Goal: Task Accomplishment & Management: Complete application form

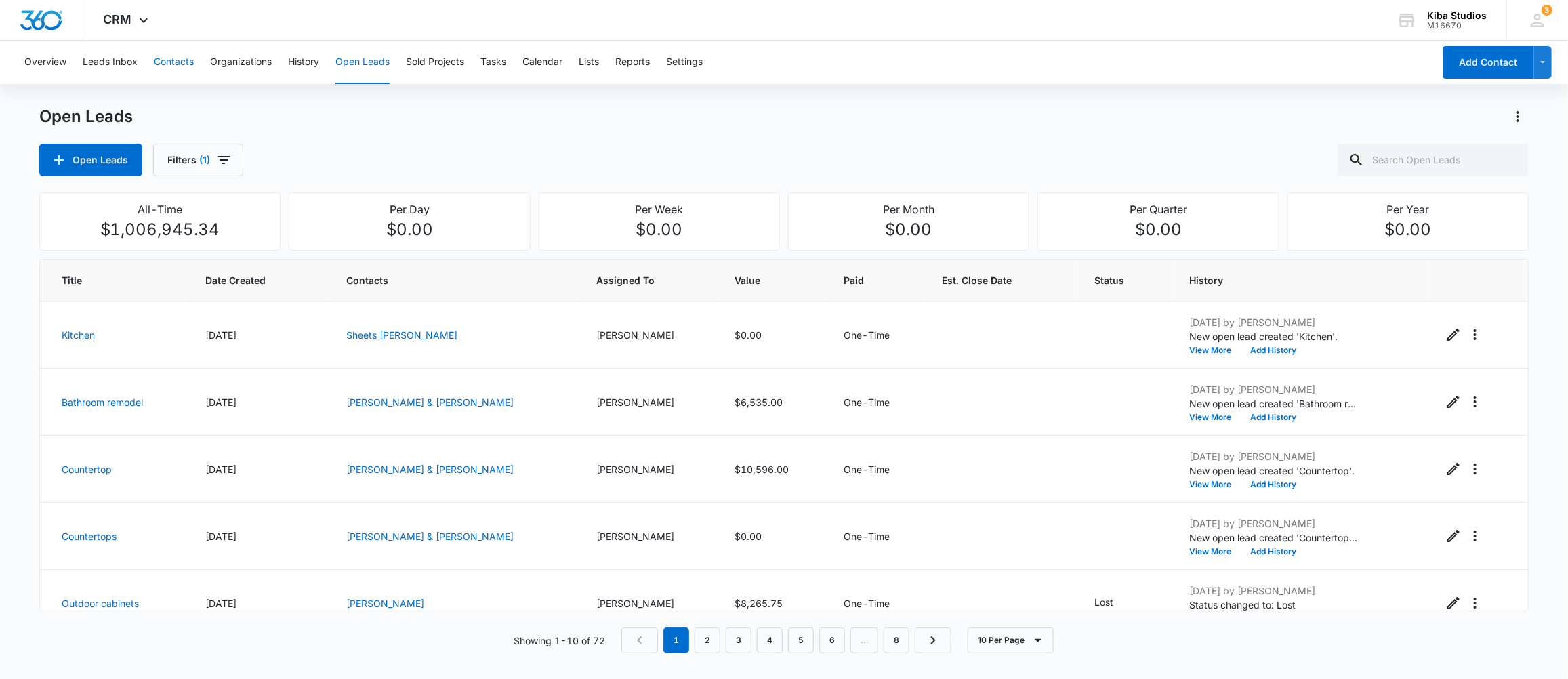
click at [183, 64] on button "Contacts" at bounding box center [174, 63] width 40 height 43
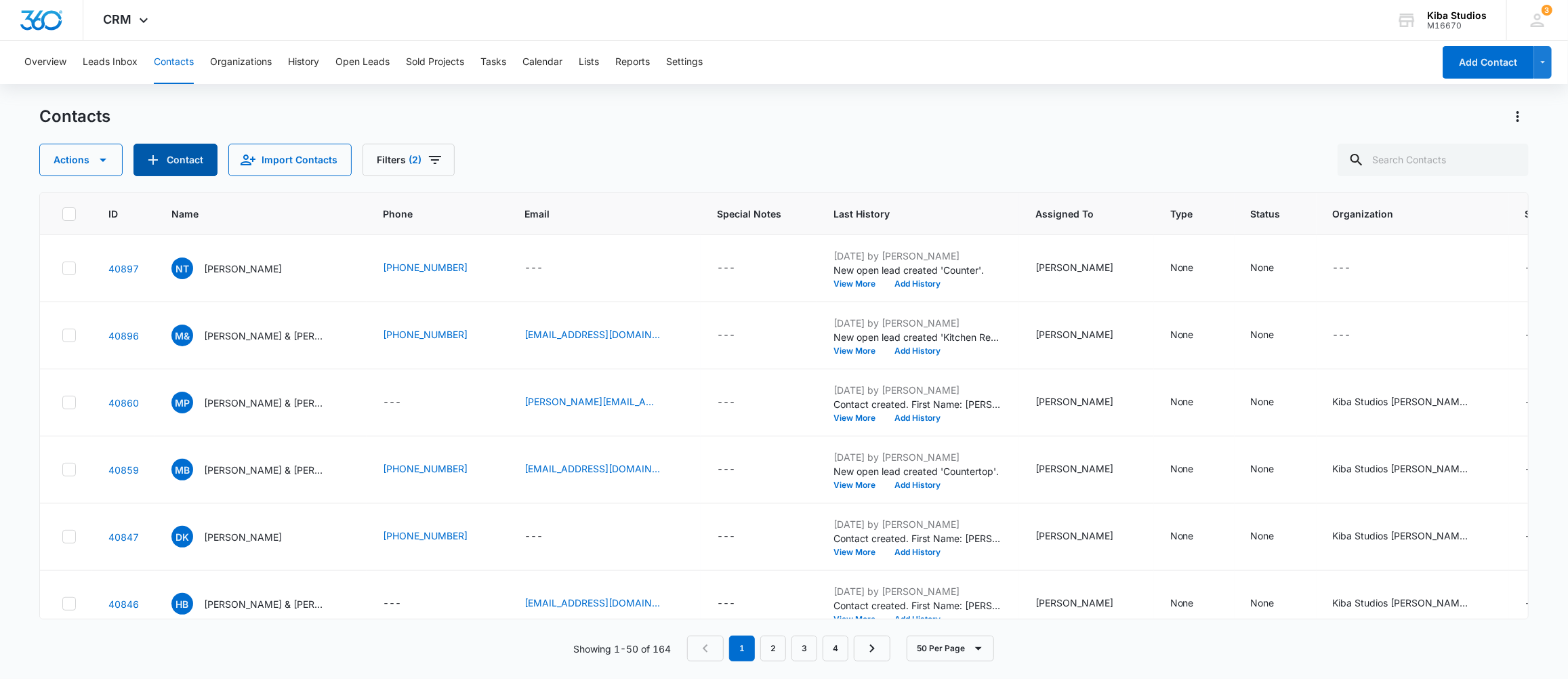
click at [166, 155] on button "Contact" at bounding box center [175, 160] width 84 height 32
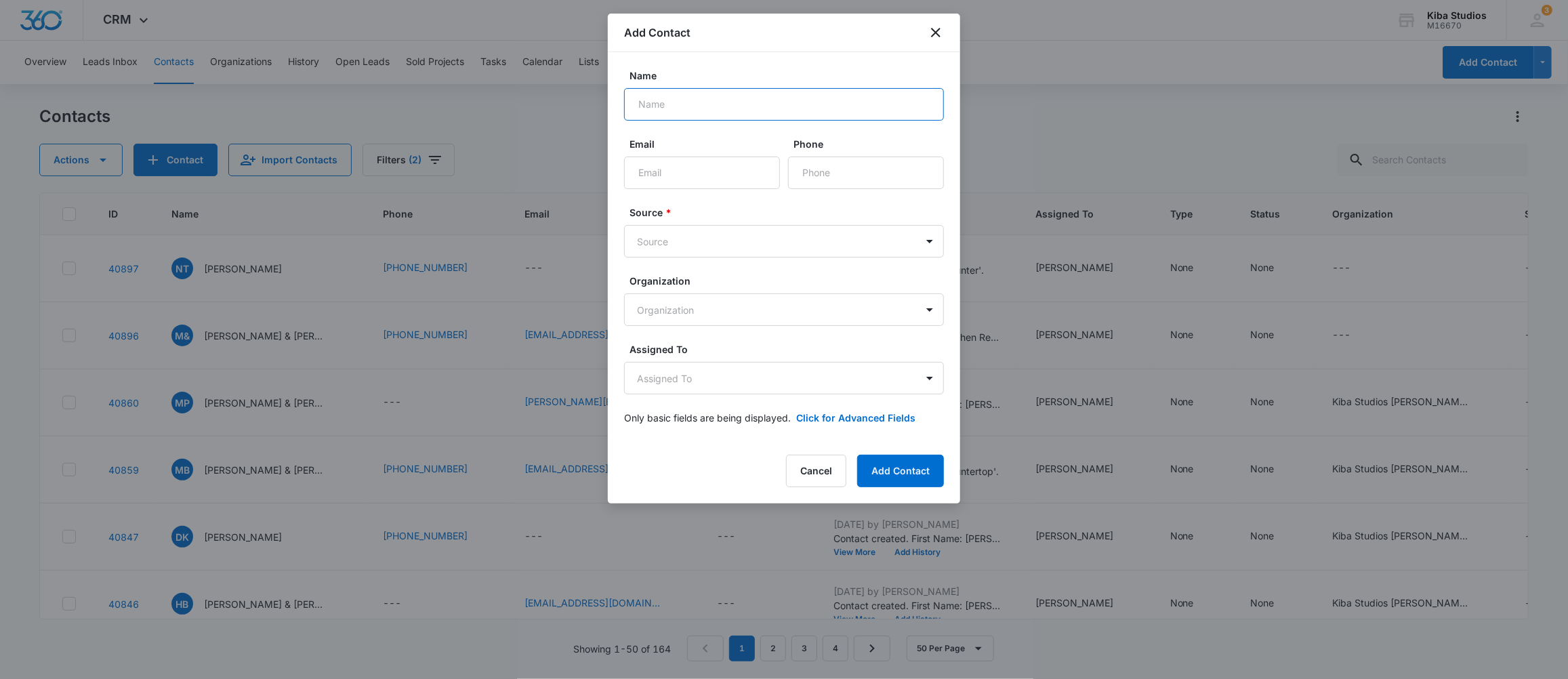
click at [707, 105] on input "Name" at bounding box center [784, 104] width 320 height 32
type input "[PERSON_NAME]"
type input "[EMAIL_ADDRESS][DOMAIN_NAME]"
type input "[PHONE_NUMBER]"
click at [907, 243] on body "CRM Apps CRM Brand Kiba Studios M16670 Your Accounts View All 3 MD [PERSON_NAME…" at bounding box center [784, 340] width 1568 height 679
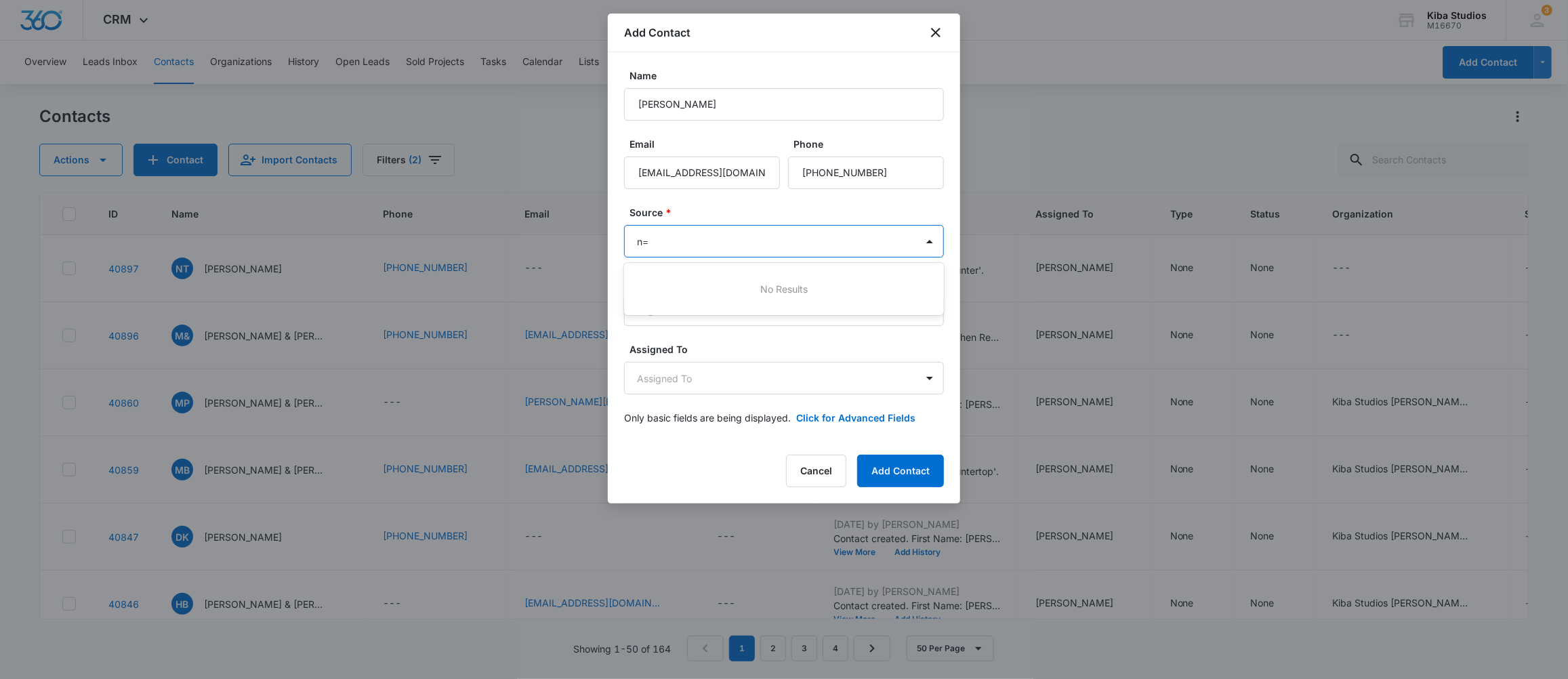
type input "n"
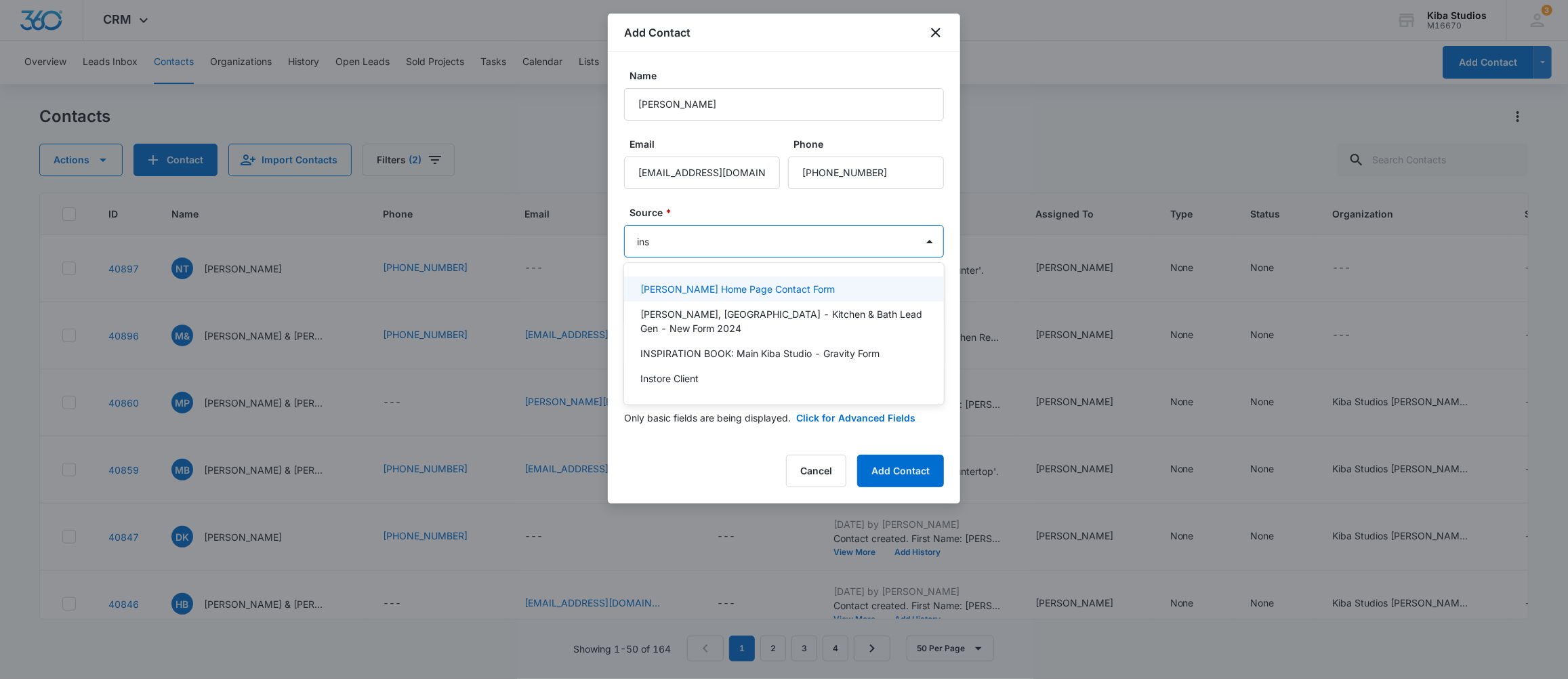
type input "inst"
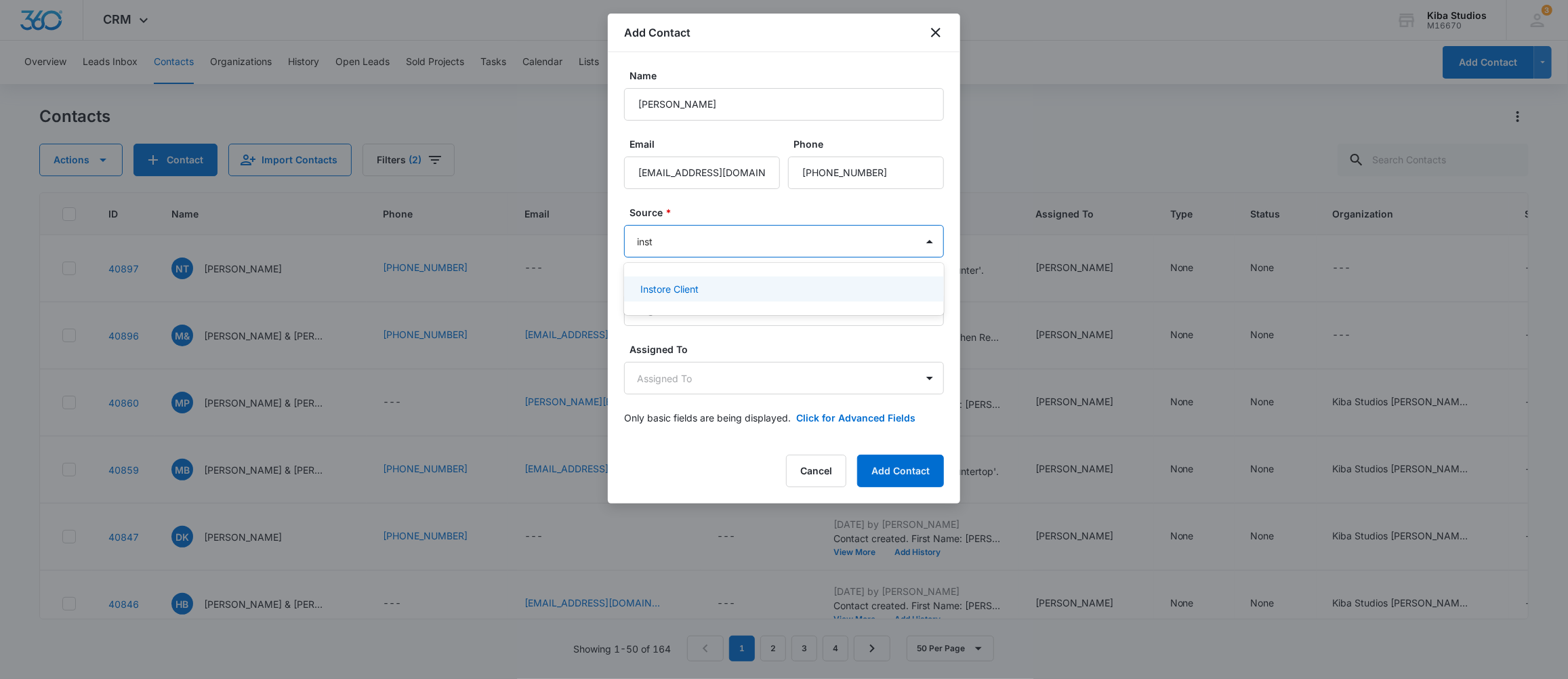
click at [650, 289] on p "Instore Client" at bounding box center [669, 289] width 58 height 14
click at [659, 307] on body "CRM Apps CRM Brand Kiba Studios M16670 Your Accounts View All 3 MD [PERSON_NAME…" at bounding box center [784, 340] width 1568 height 679
click at [658, 357] on p "Kiba Studios [PERSON_NAME]" at bounding box center [708, 359] width 136 height 14
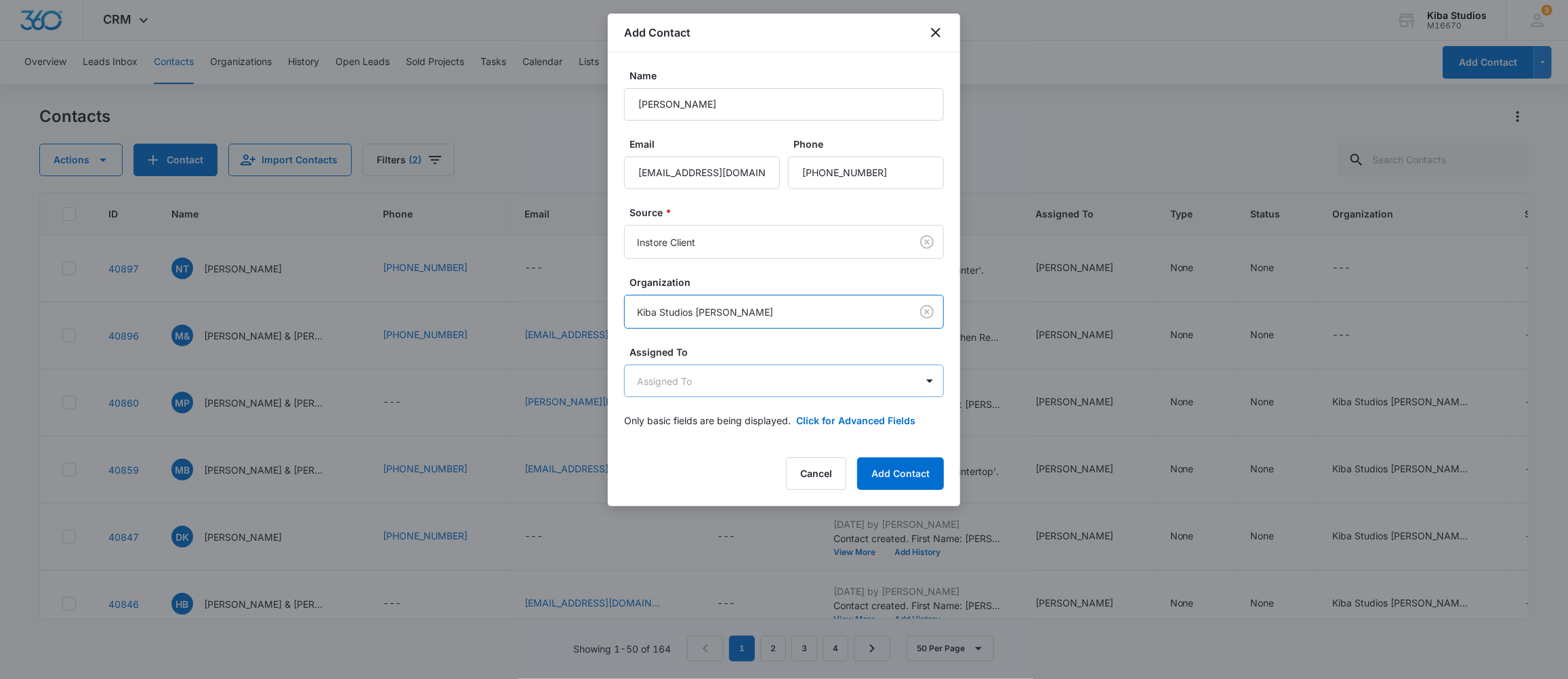
click at [784, 386] on body "CRM Apps CRM Brand Kiba Studios M16670 Your Accounts View All 3 MD [PERSON_NAME…" at bounding box center [784, 340] width 1568 height 679
type input "[PERSON_NAME]"
click at [684, 429] on p "[PERSON_NAME]" at bounding box center [679, 430] width 78 height 14
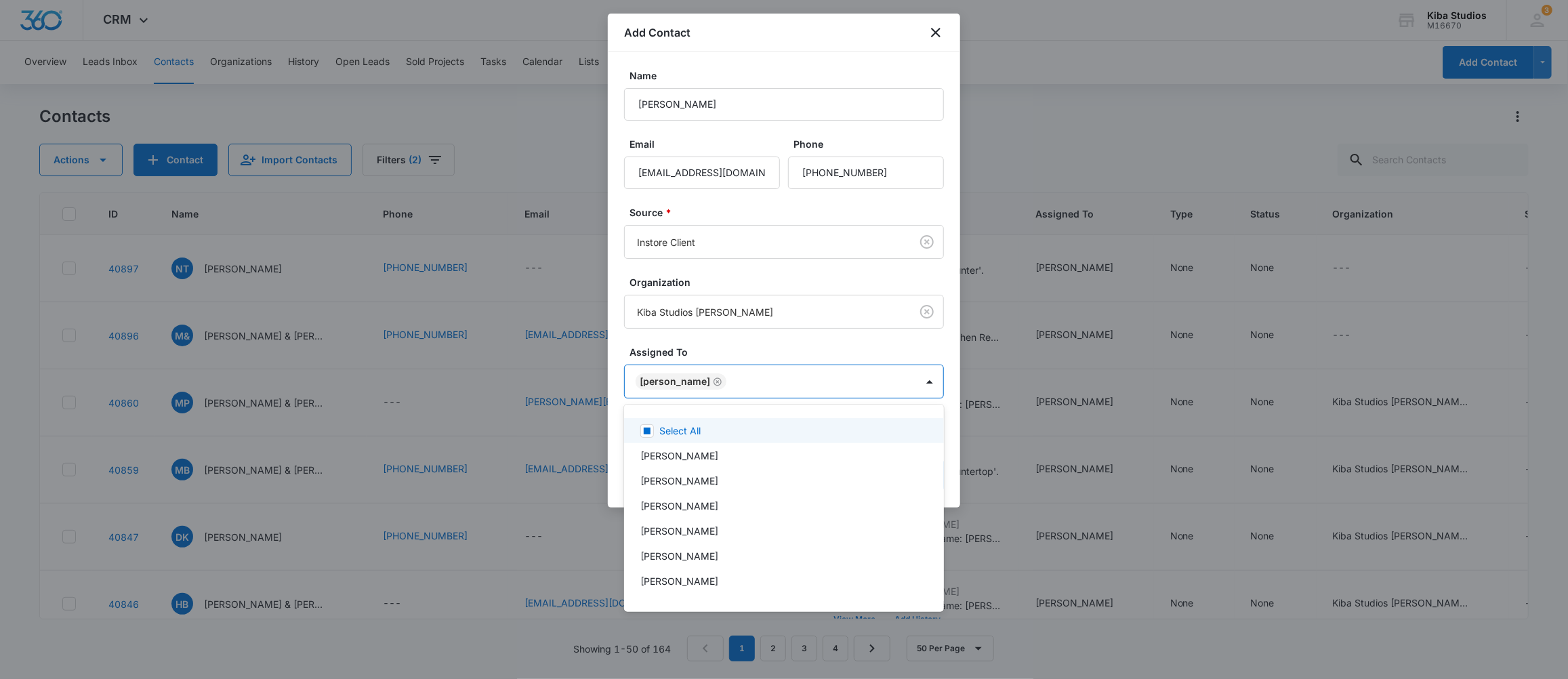
click at [846, 349] on div at bounding box center [784, 340] width 1568 height 679
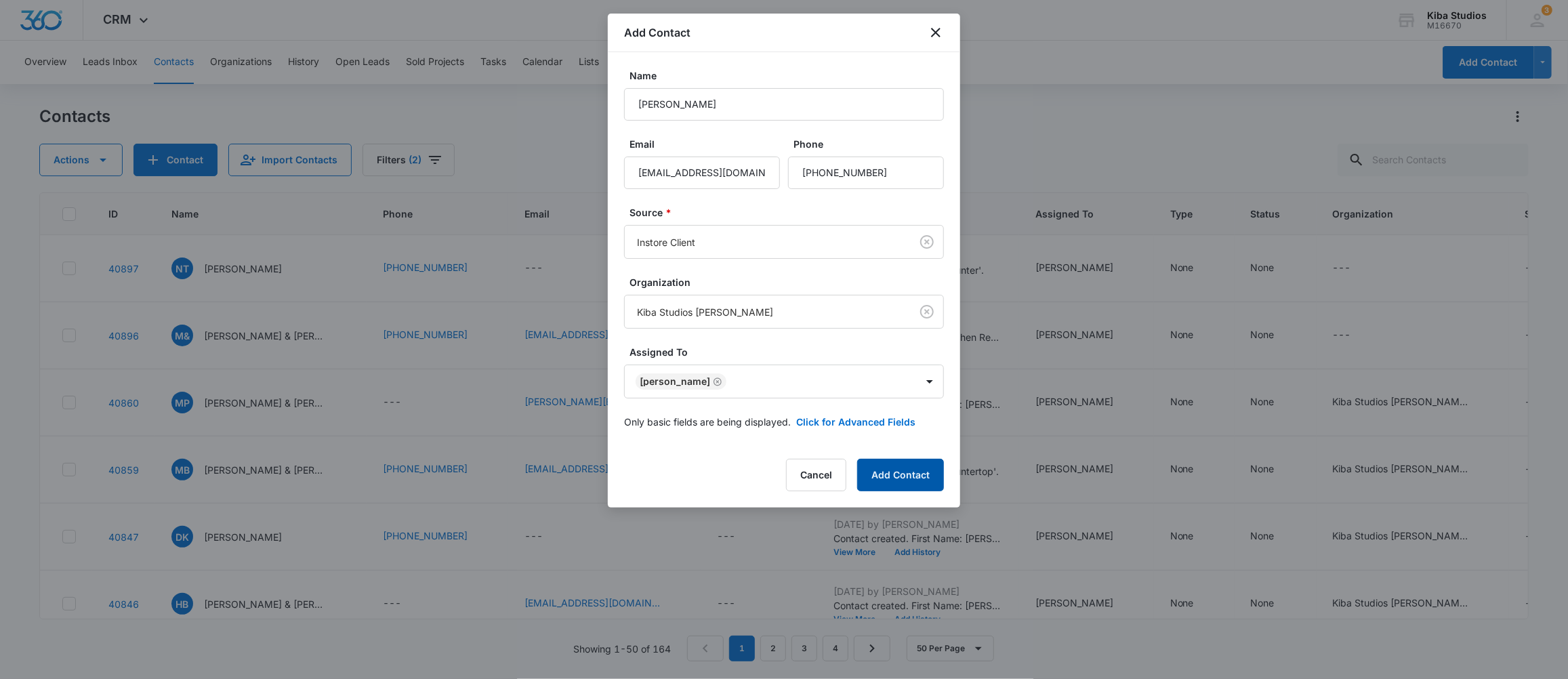
click at [913, 475] on button "Add Contact" at bounding box center [900, 475] width 87 height 32
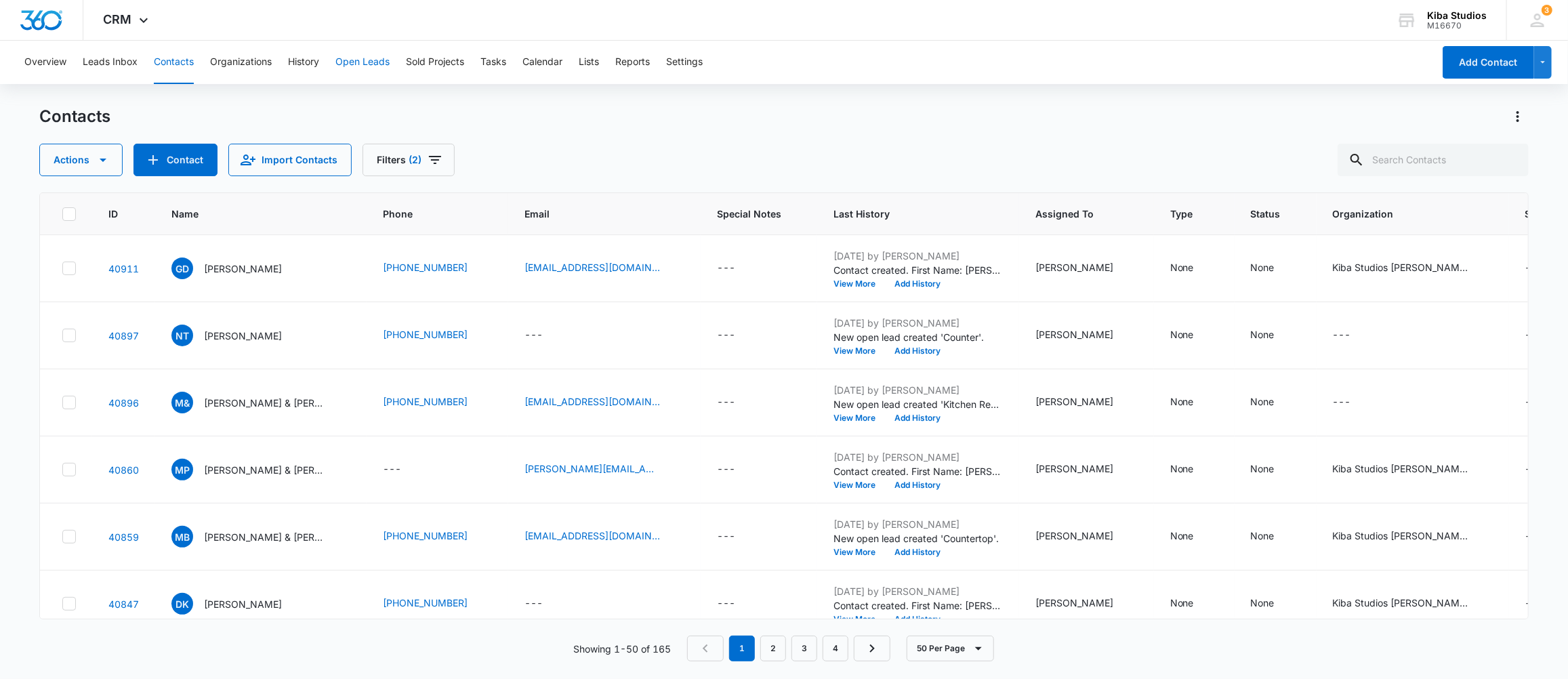
click at [354, 58] on button "Open Leads" at bounding box center [362, 63] width 54 height 43
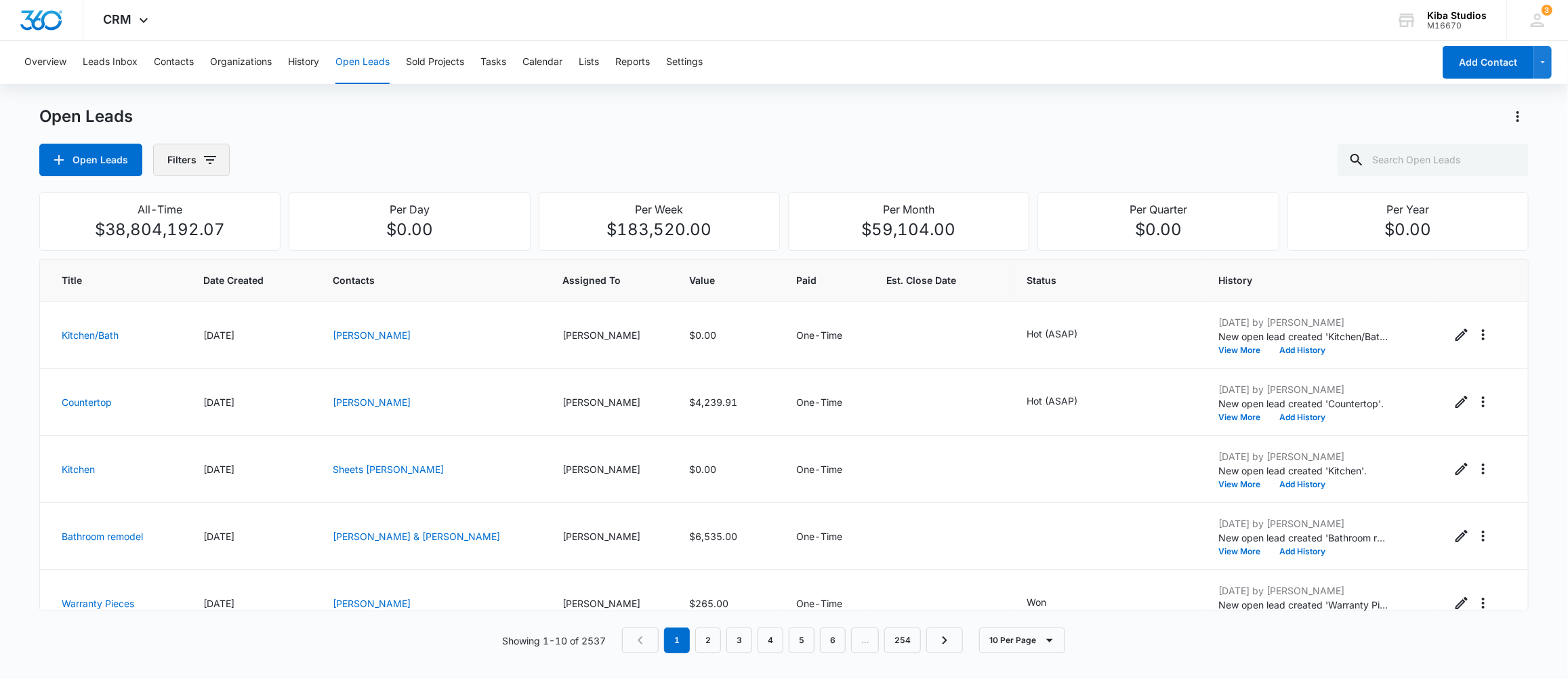
click at [204, 156] on icon "button" at bounding box center [210, 160] width 12 height 8
click at [319, 205] on icon "Show Assigned By filters" at bounding box center [315, 208] width 16 height 16
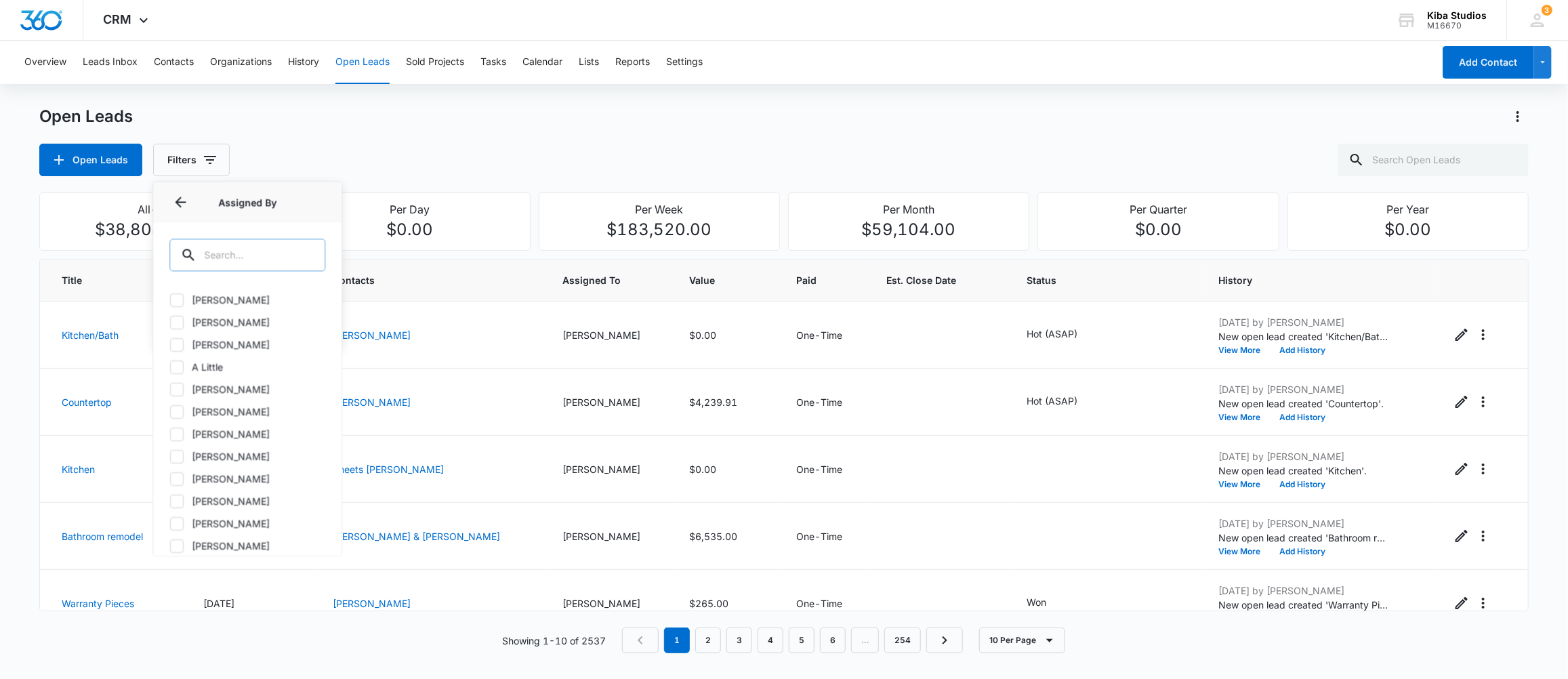
click at [220, 265] on input "text" at bounding box center [248, 254] width 156 height 32
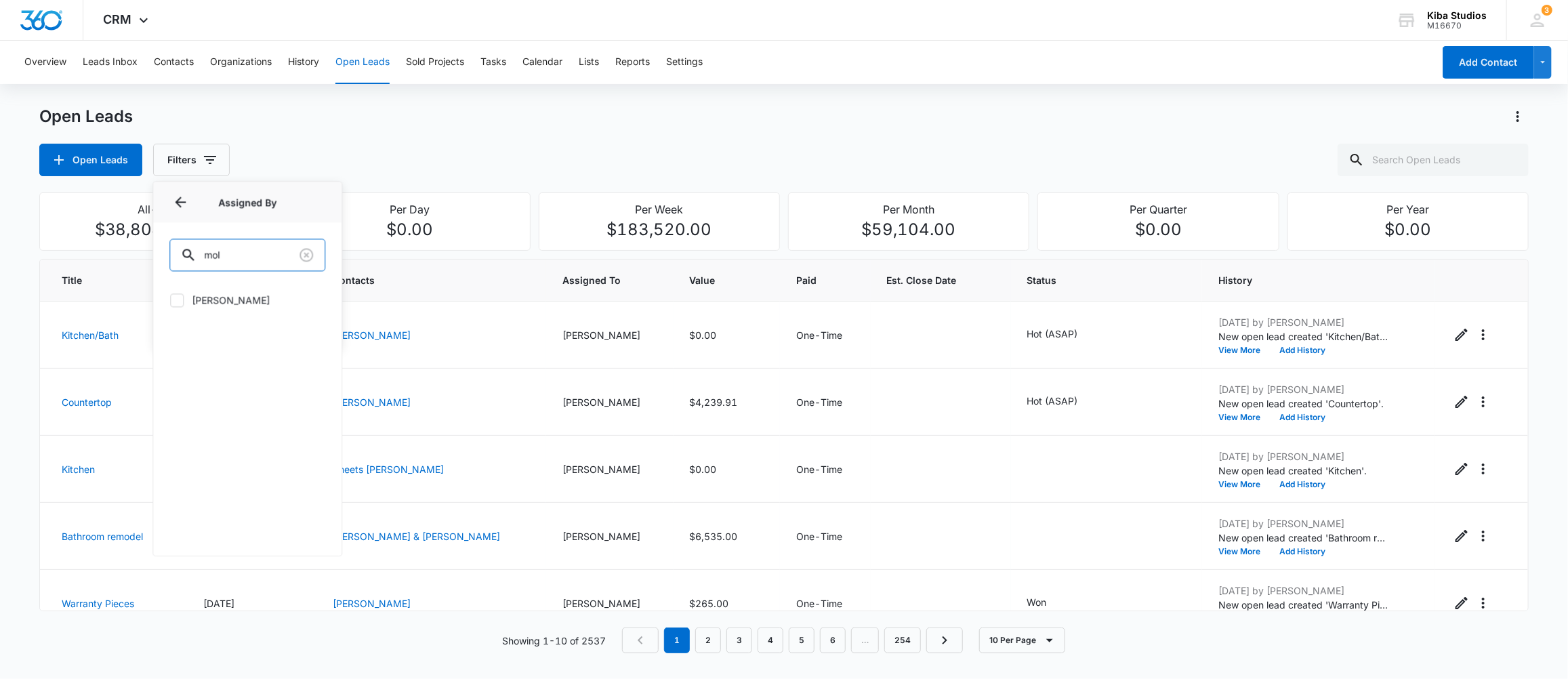
type input "mol"
click at [212, 303] on label "[PERSON_NAME]" at bounding box center [248, 300] width 156 height 14
click at [170, 300] on input "[PERSON_NAME]" at bounding box center [170, 299] width 1 height 1
checkbox input "true"
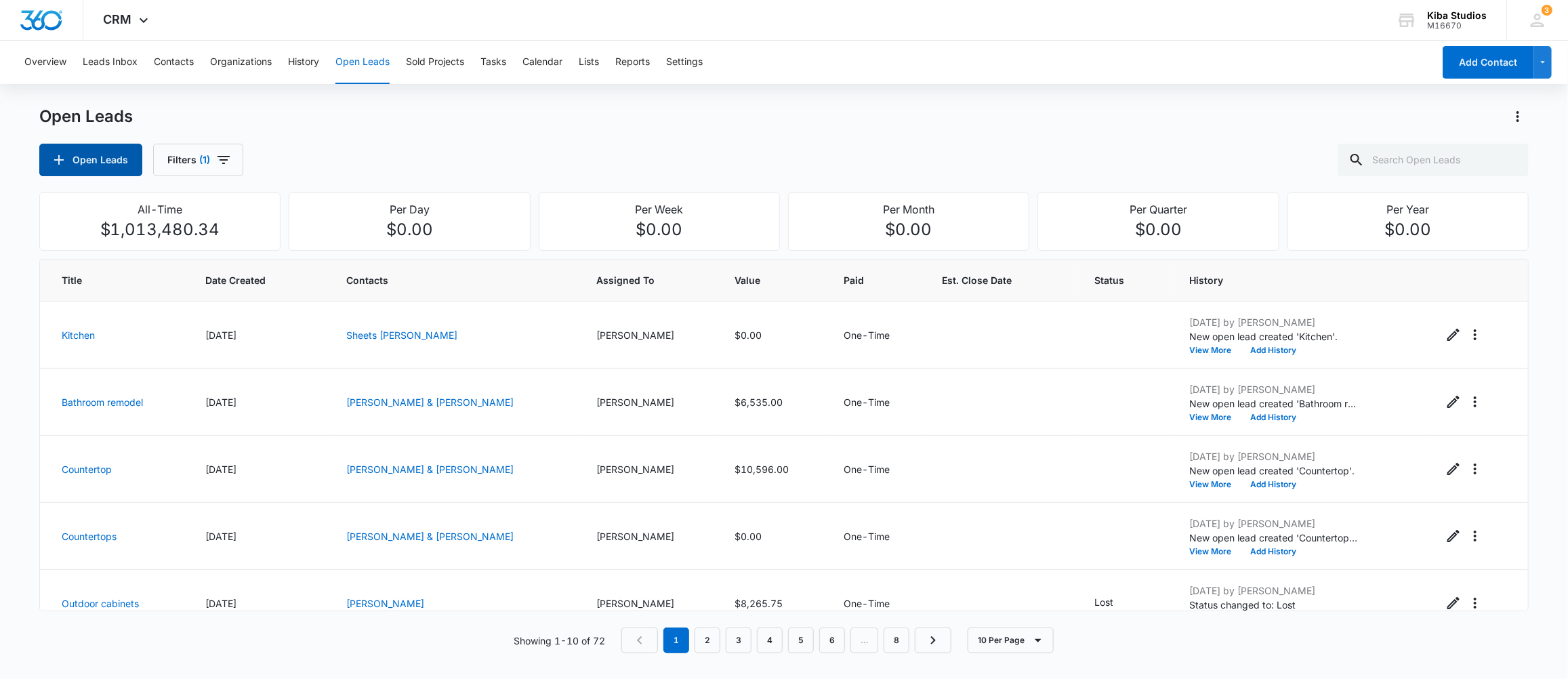
click at [84, 151] on button "Open Leads" at bounding box center [91, 160] width 103 height 32
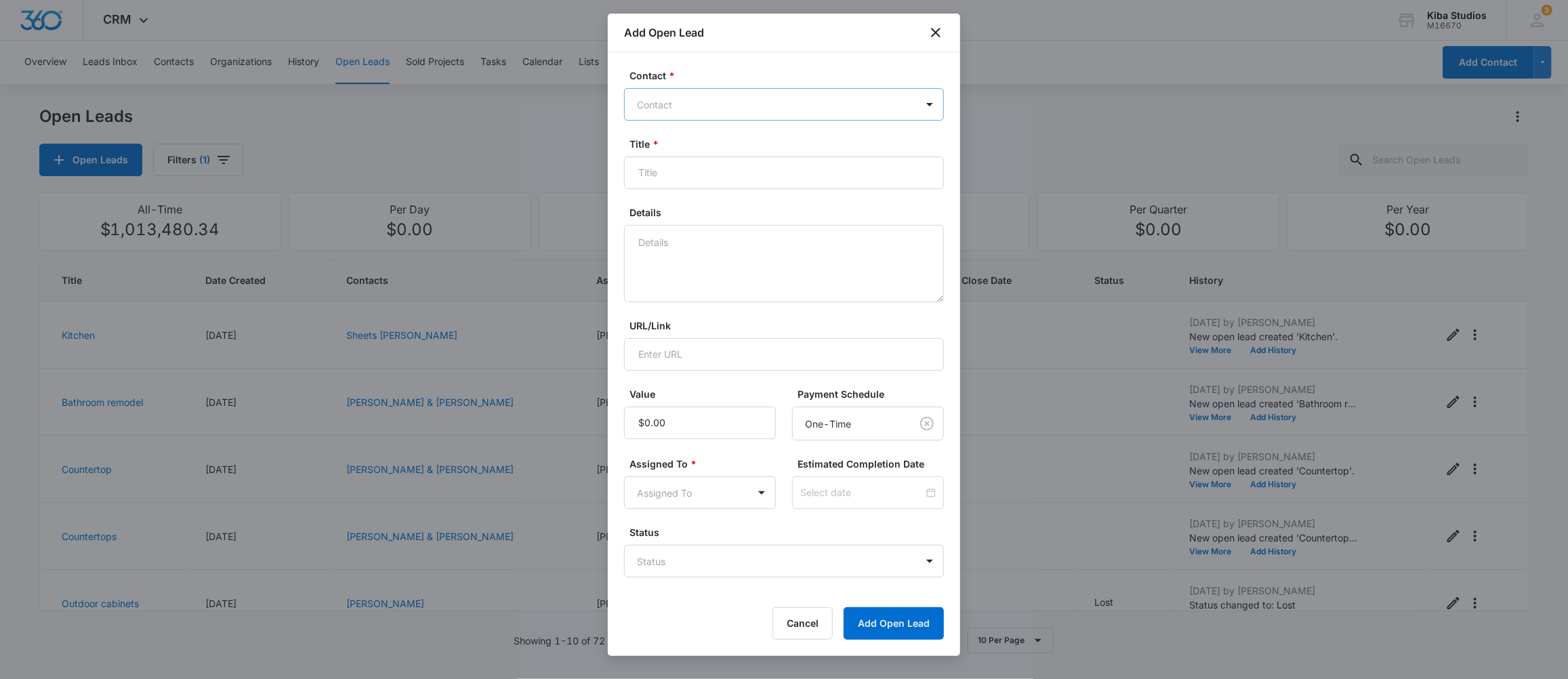
click at [682, 104] on div at bounding box center [776, 105] width 278 height 17
type input "gauley"
click at [681, 149] on p "[PERSON_NAME] (ID:40911; [EMAIL_ADDRESS][DOMAIN_NAME]; [PHONE_NUMBER])" at bounding box center [783, 158] width 285 height 28
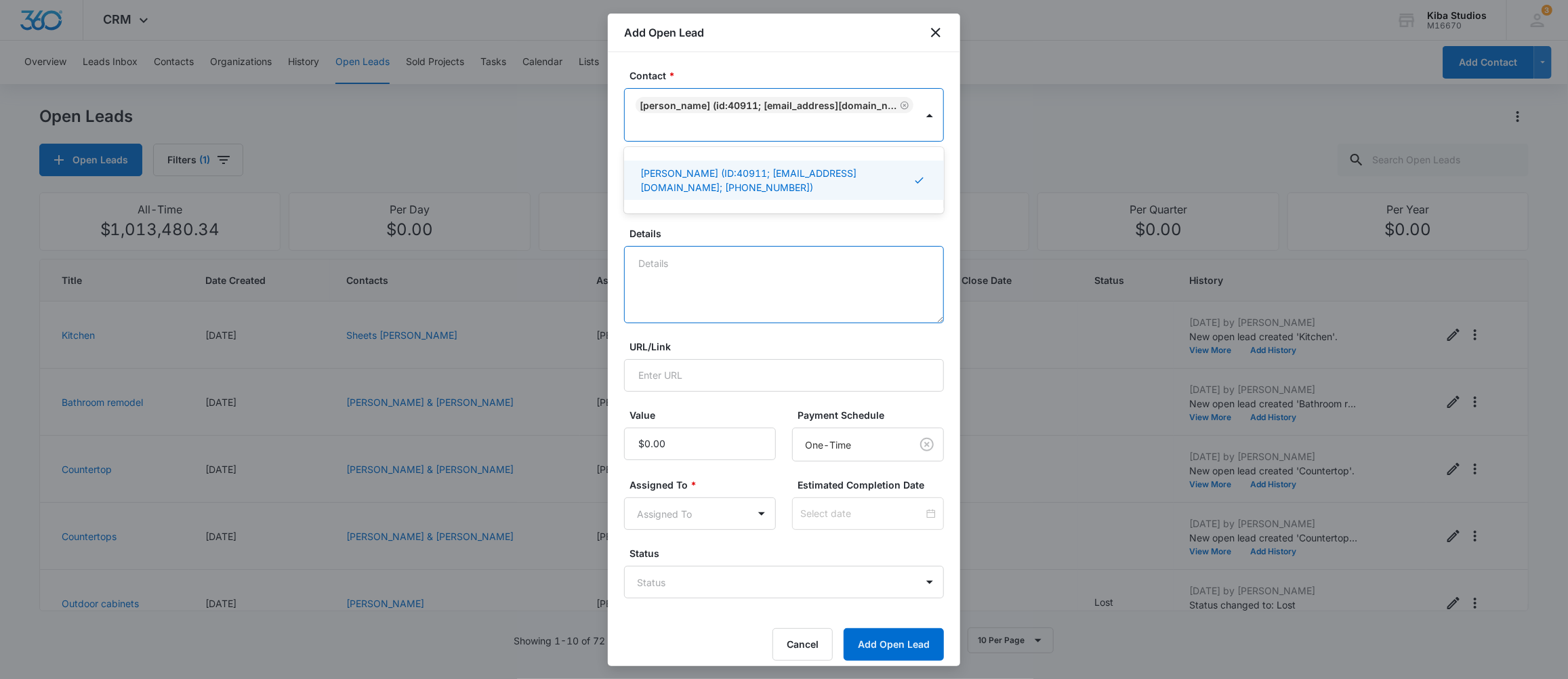
click at [692, 294] on textarea "Details" at bounding box center [784, 285] width 320 height 77
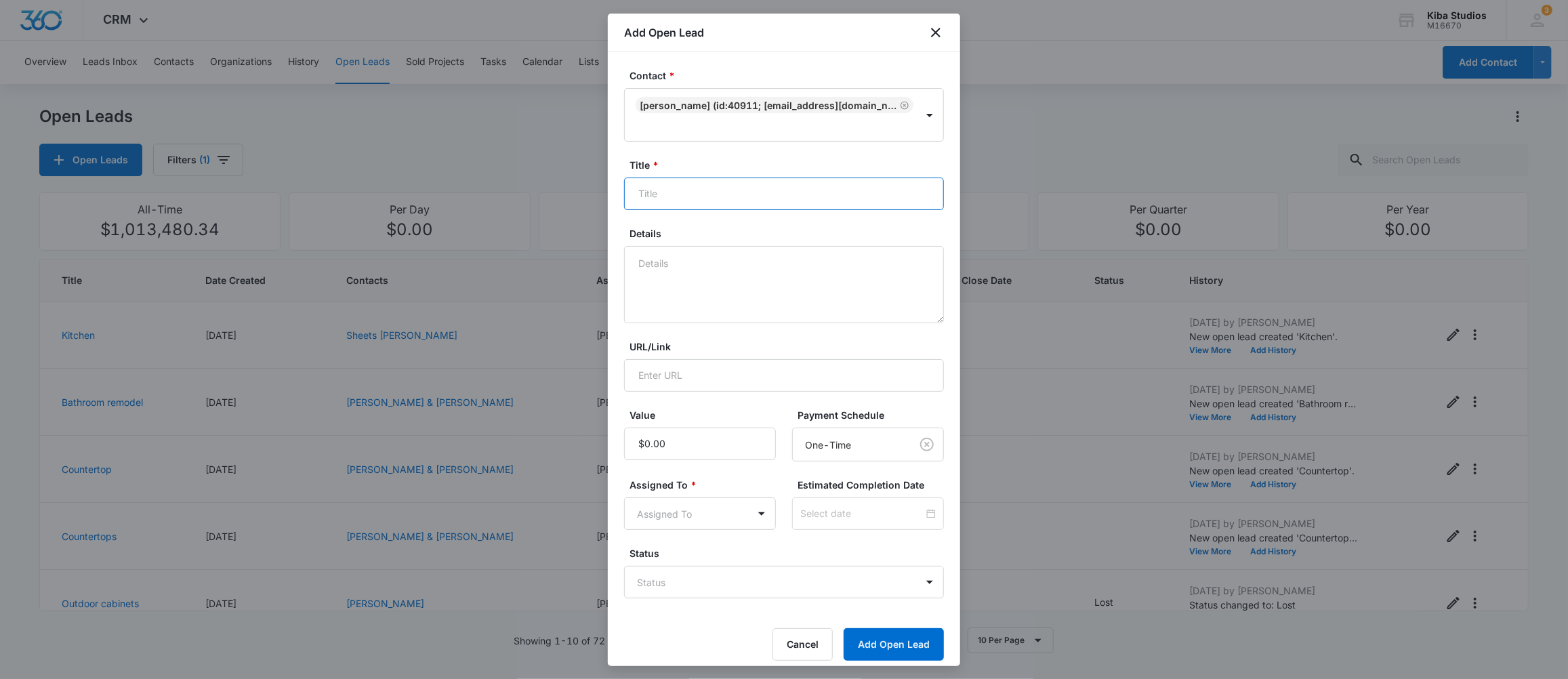
click at [680, 191] on input "Title *" at bounding box center [784, 194] width 320 height 32
type input "Counteryop"
type textarea "looking to replace a countertop on a dresser converted vanity that has a vessel…"
click at [681, 440] on input "Value" at bounding box center [700, 443] width 152 height 32
type input "$545.50"
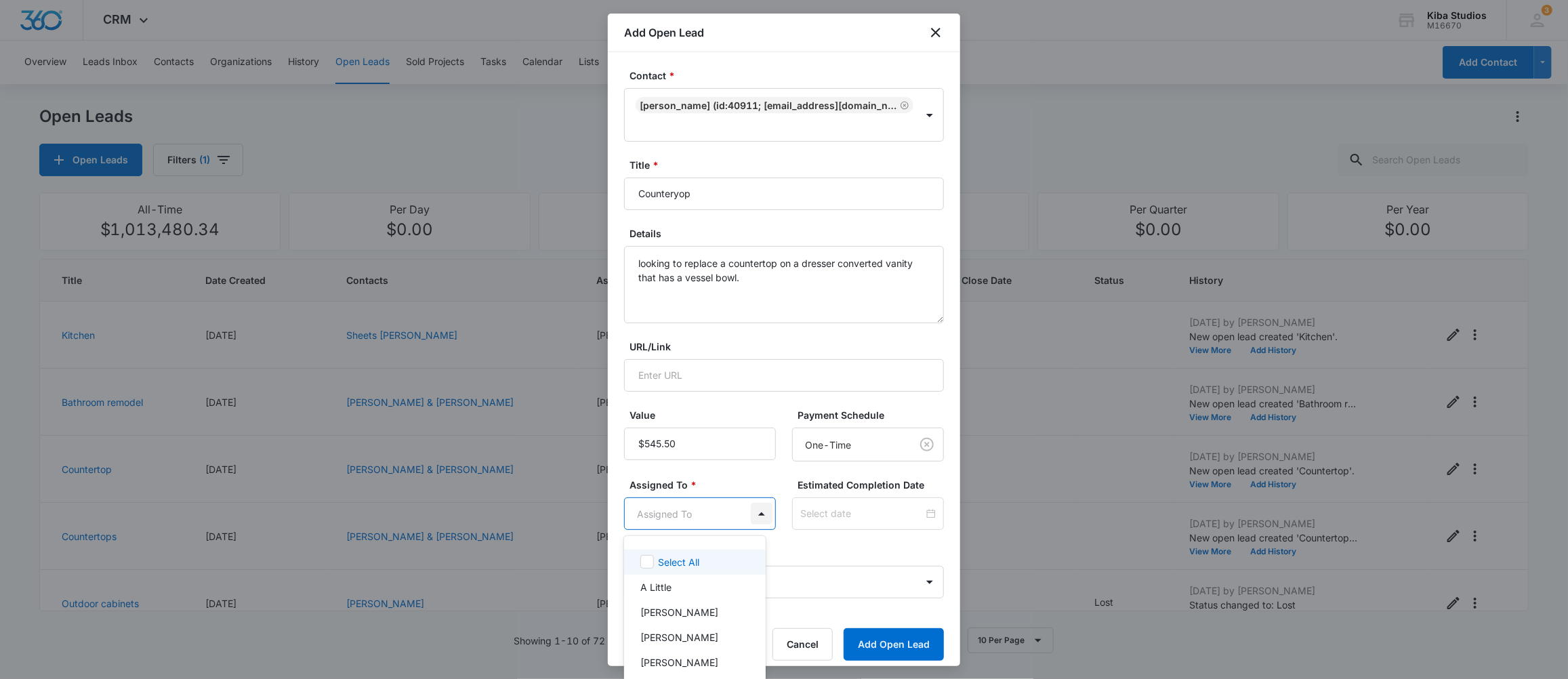
click at [741, 516] on body "CRM Apps CRM Brand Kiba Studios M16670 Your Accounts View All 3 MD [PERSON_NAME…" at bounding box center [784, 340] width 1568 height 679
type input "mol"
click at [715, 558] on div "[PERSON_NAME]" at bounding box center [693, 562] width 106 height 14
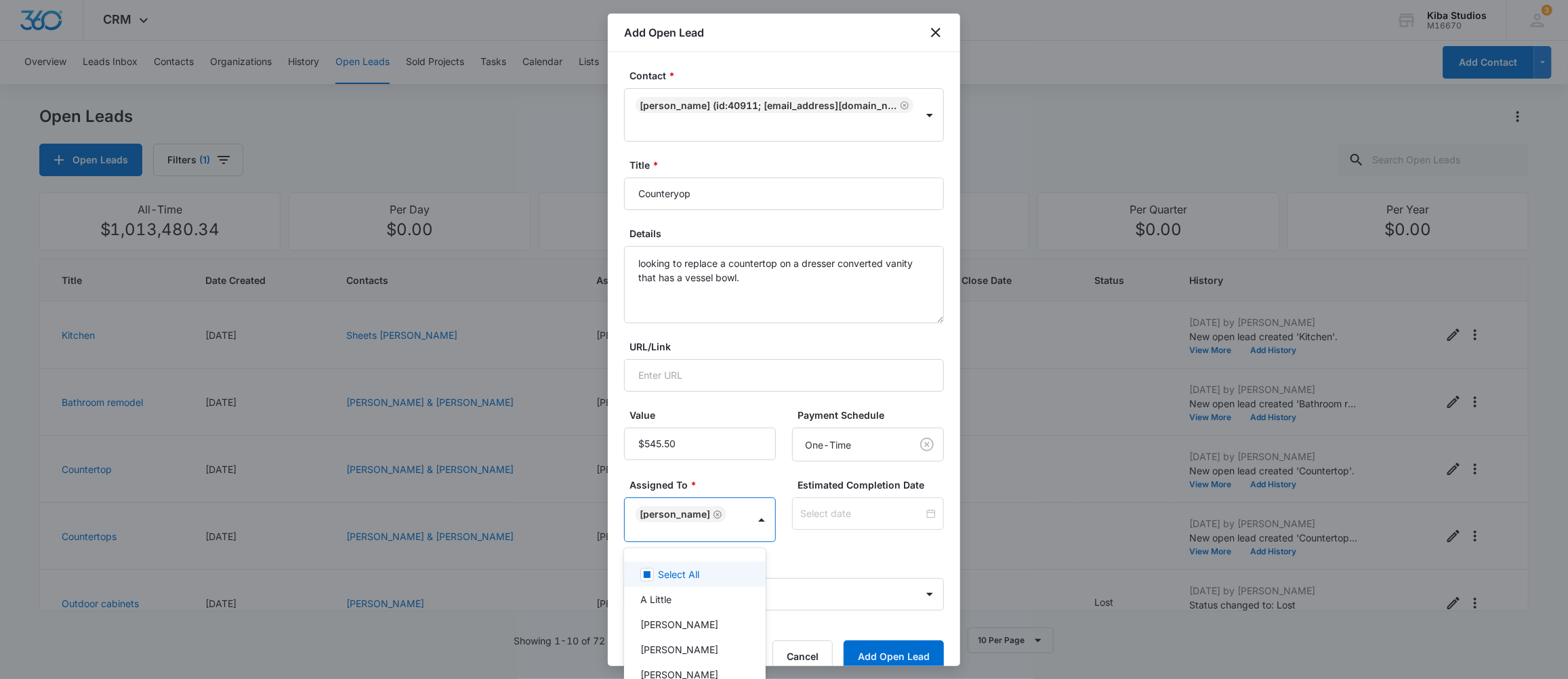
click at [812, 539] on div at bounding box center [784, 340] width 1568 height 679
click at [850, 654] on button "Add Open Lead" at bounding box center [894, 656] width 101 height 32
